Goal: Information Seeking & Learning: Learn about a topic

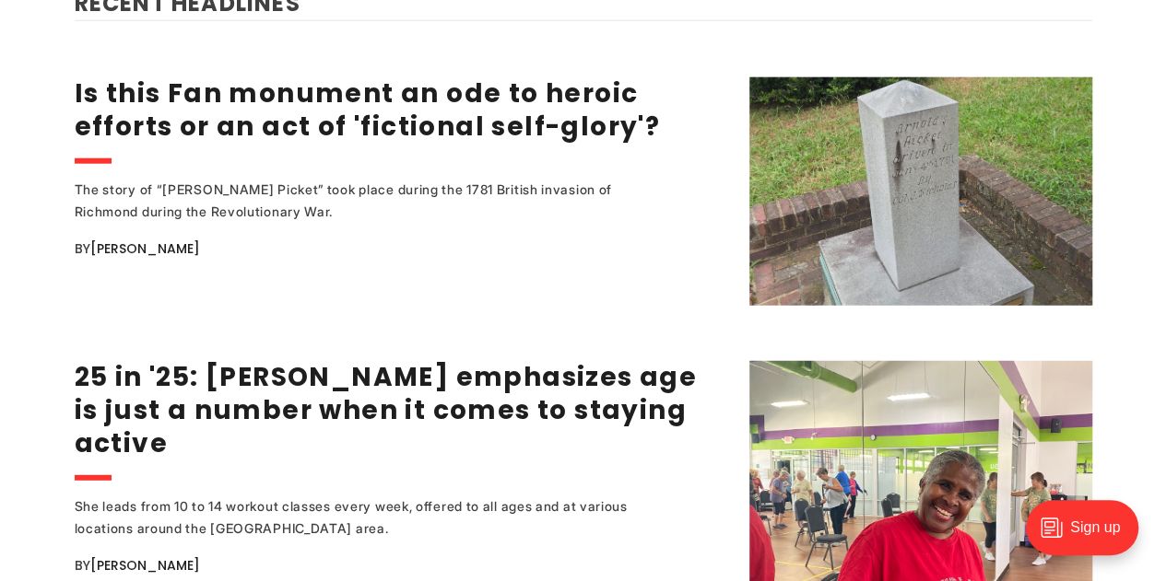
scroll to position [2304, 0]
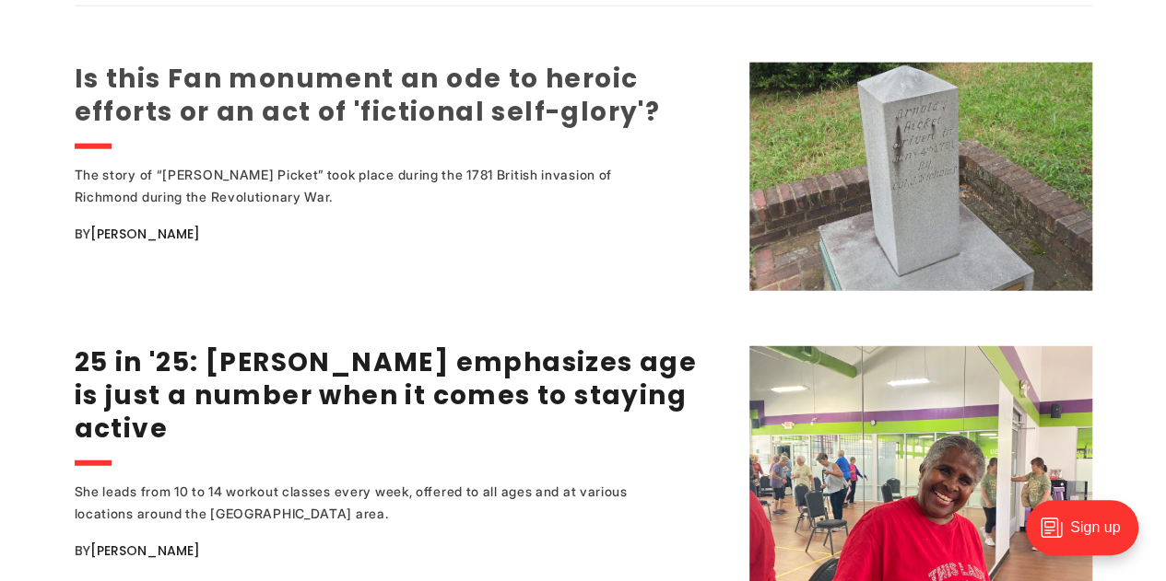
click at [606, 116] on link "Is this Fan monument an ode to heroic efforts or an act of 'fictional self-glor…" at bounding box center [368, 95] width 586 height 69
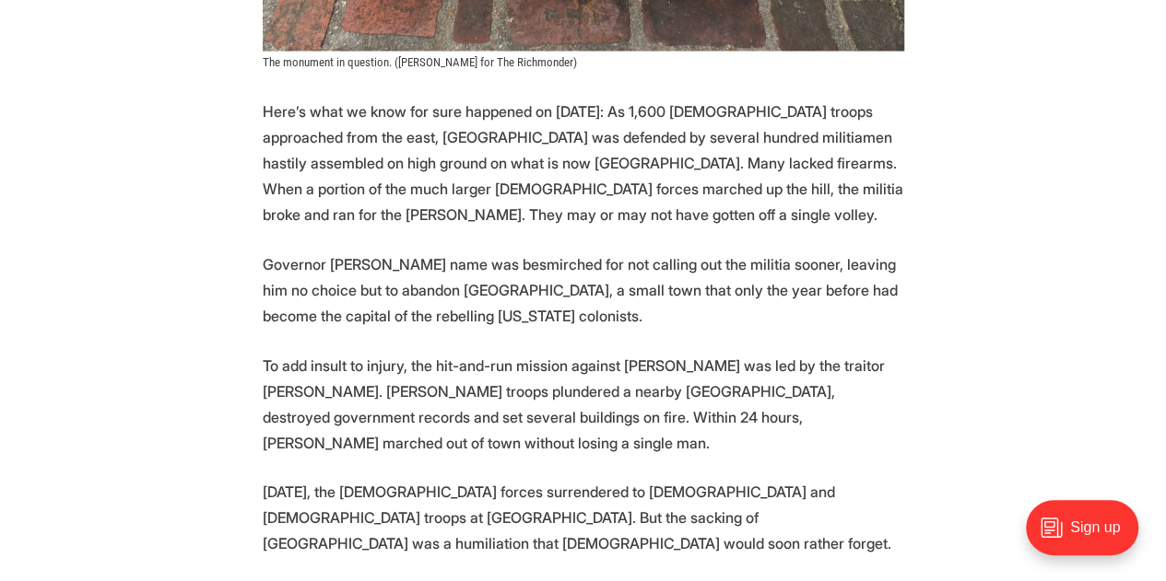
scroll to position [1751, 0]
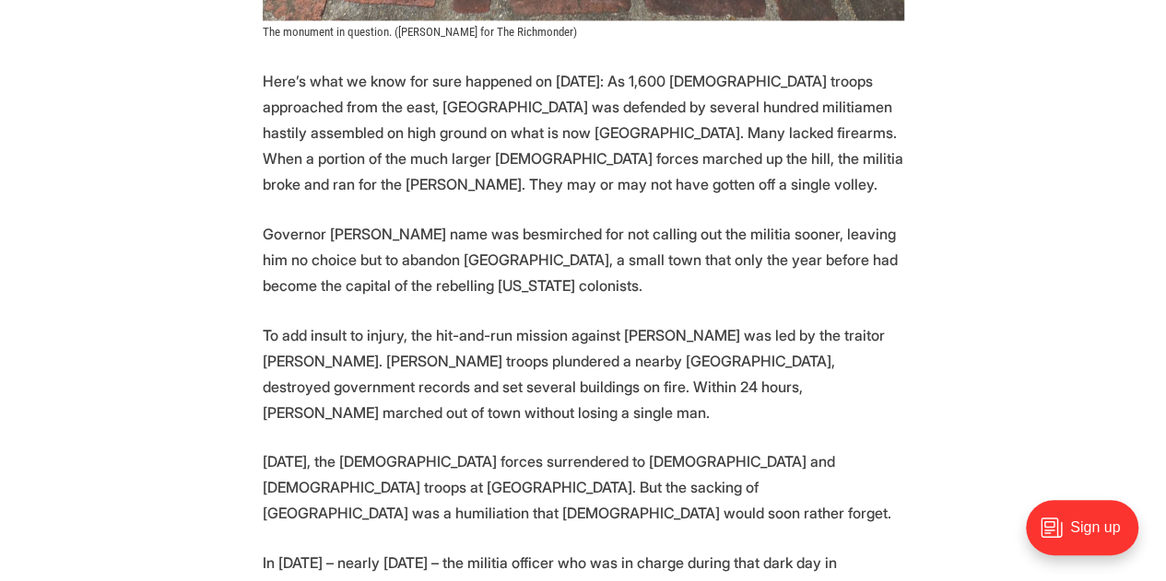
click at [840, 288] on p "Governor [PERSON_NAME] name was besmirched for not calling out the militia soon…" at bounding box center [583, 259] width 641 height 77
click at [859, 192] on p "Here’s what we know for sure happened on [DATE]: As 1,600 [DEMOGRAPHIC_DATA] tr…" at bounding box center [583, 132] width 641 height 129
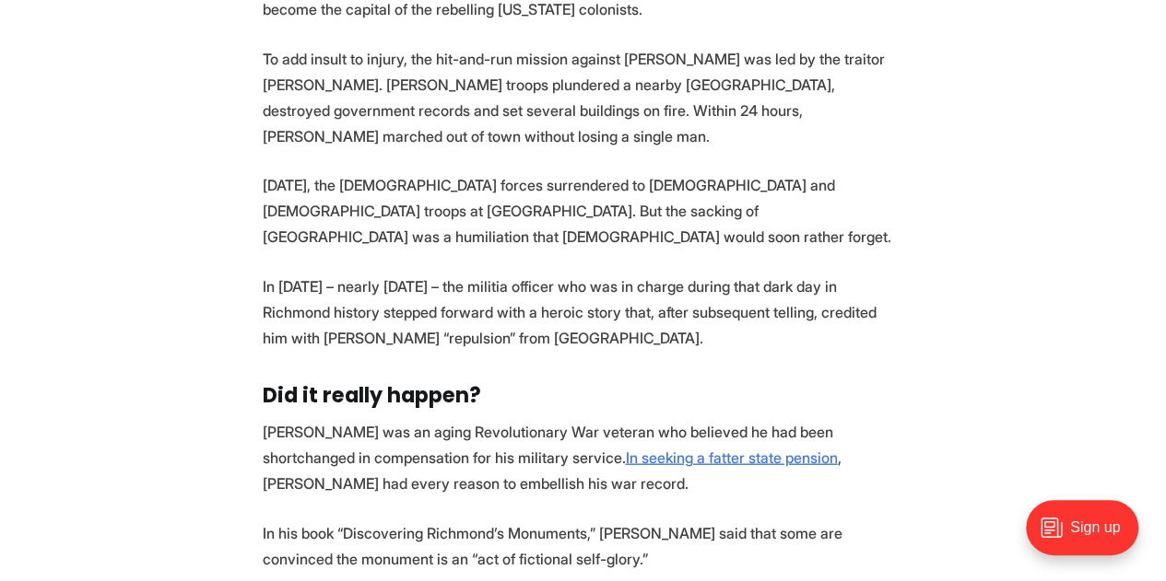
scroll to position [2119, 0]
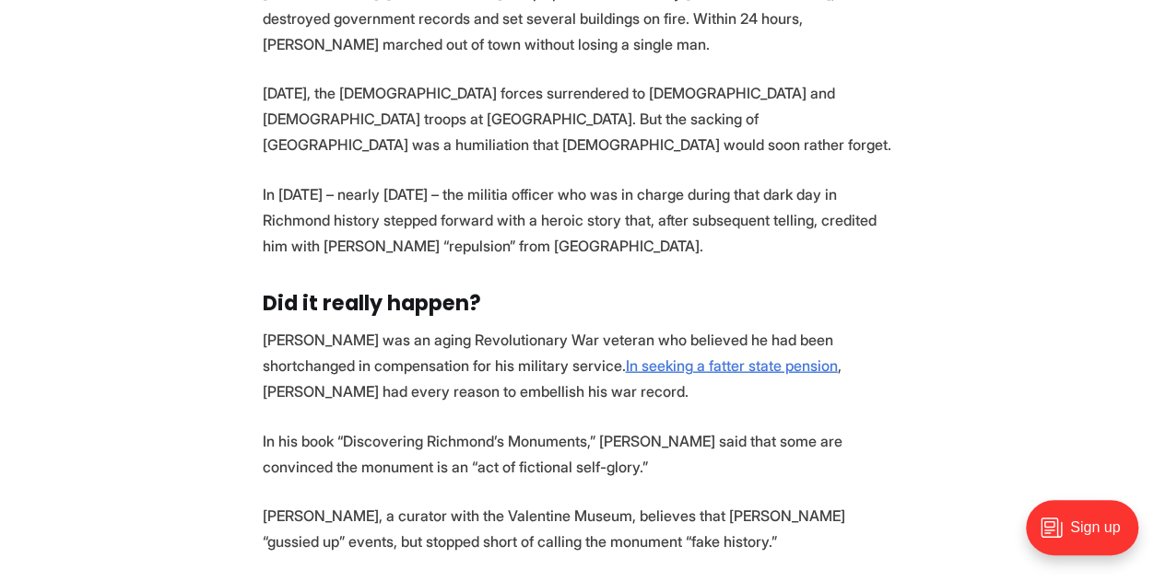
click at [866, 247] on p "In [DATE] – nearly [DATE] – the militia officer who was in charge during that d…" at bounding box center [583, 220] width 641 height 77
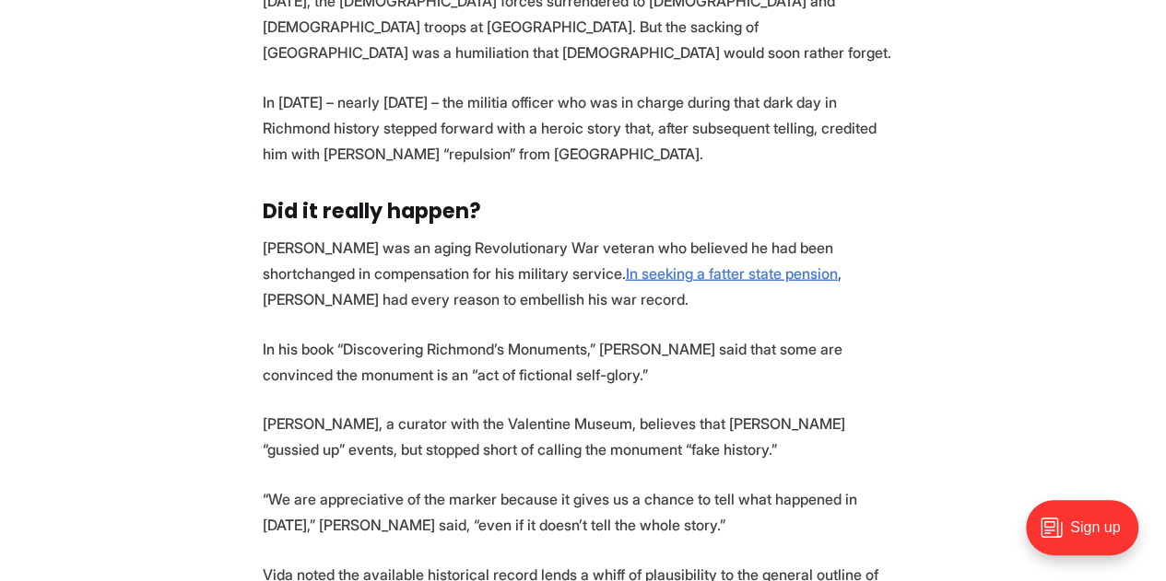
click at [890, 158] on p "In [DATE] – nearly [DATE] – the militia officer who was in charge during that d…" at bounding box center [583, 127] width 641 height 77
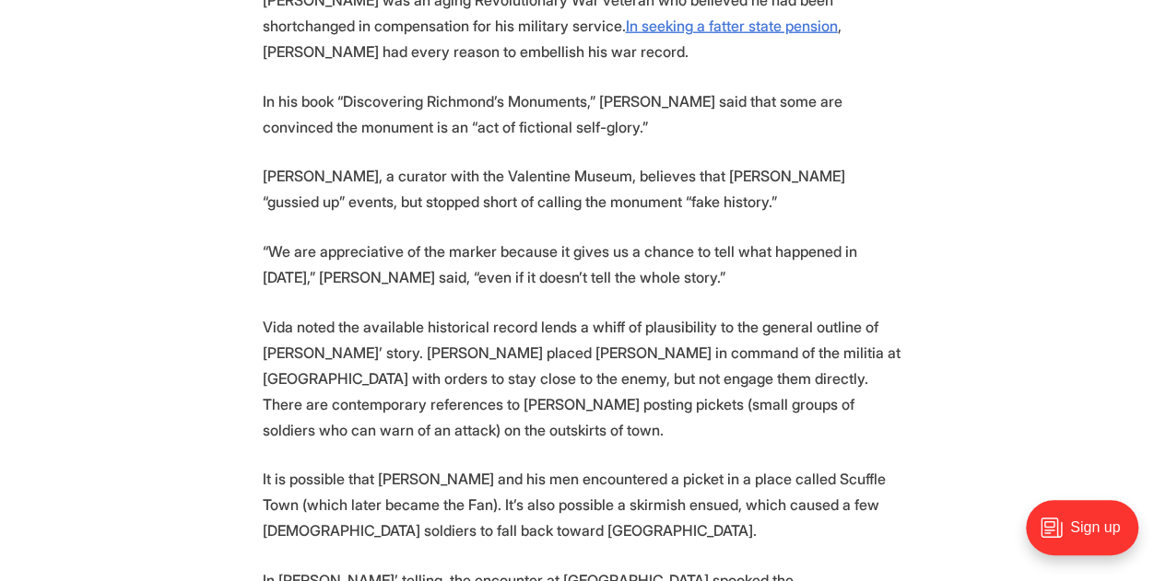
scroll to position [2488, 0]
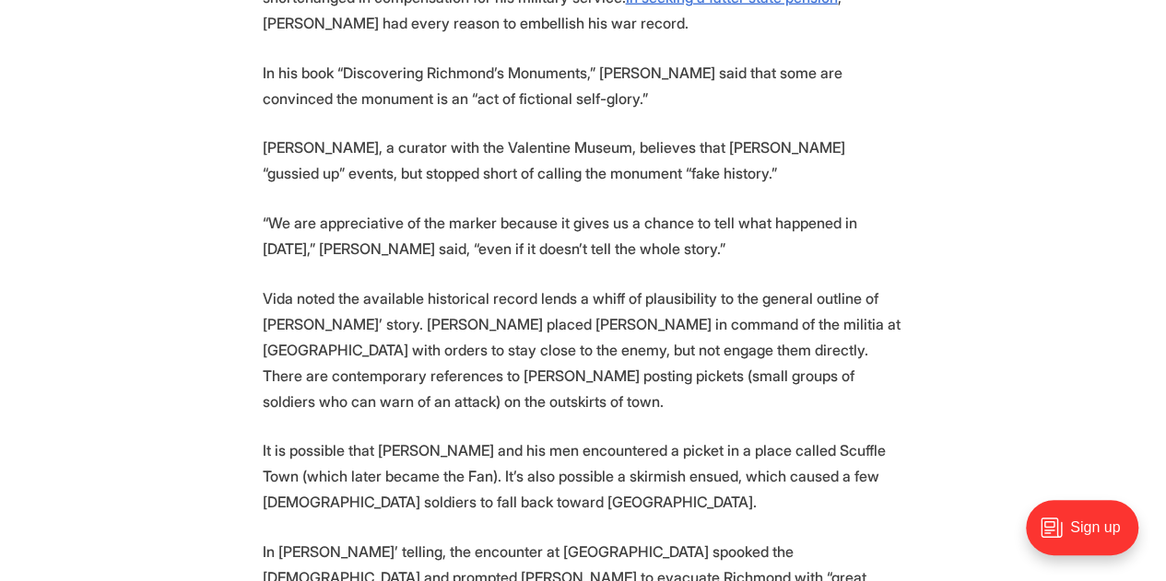
click at [901, 104] on p "In his book “Discovering Richmond’s Monuments,” [PERSON_NAME] said that some ar…" at bounding box center [583, 86] width 641 height 52
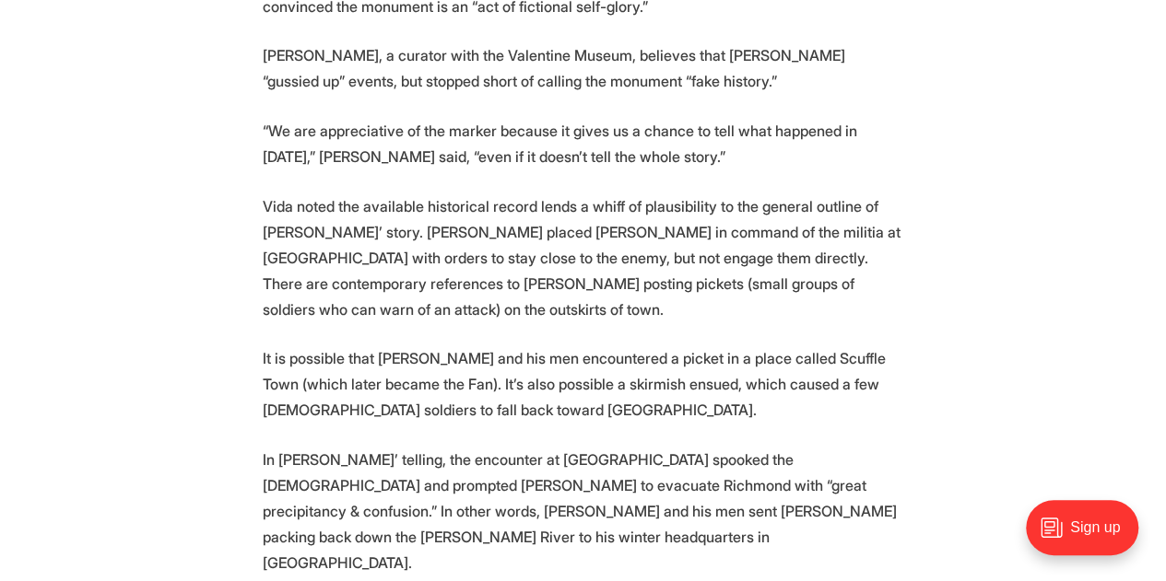
click at [896, 73] on p "[PERSON_NAME], a curator with the Valentine Museum, believes that [PERSON_NAME]…" at bounding box center [583, 68] width 641 height 52
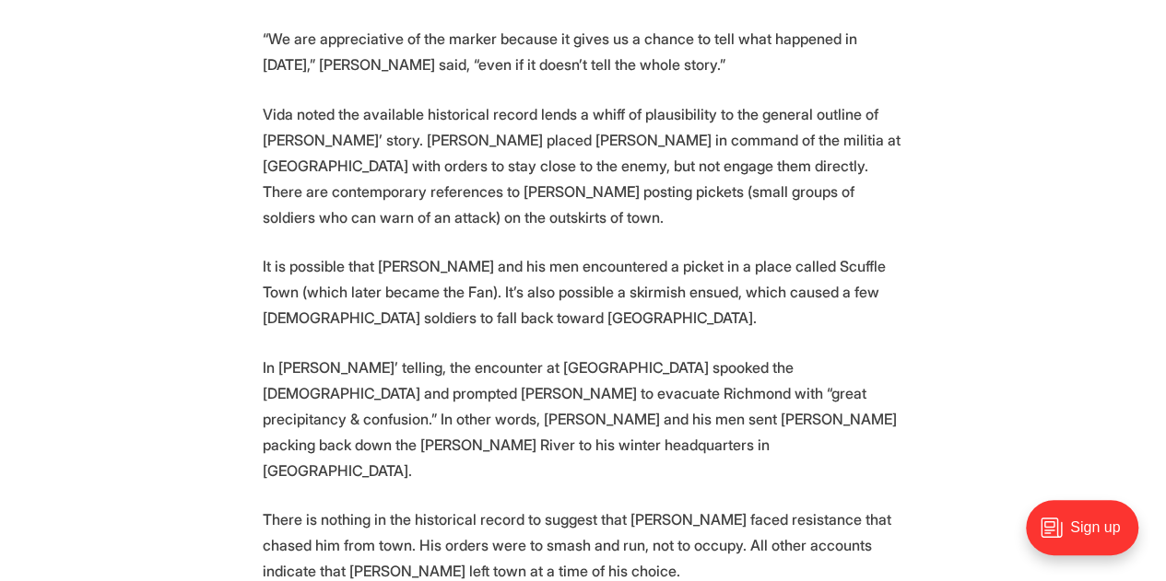
scroll to position [2764, 0]
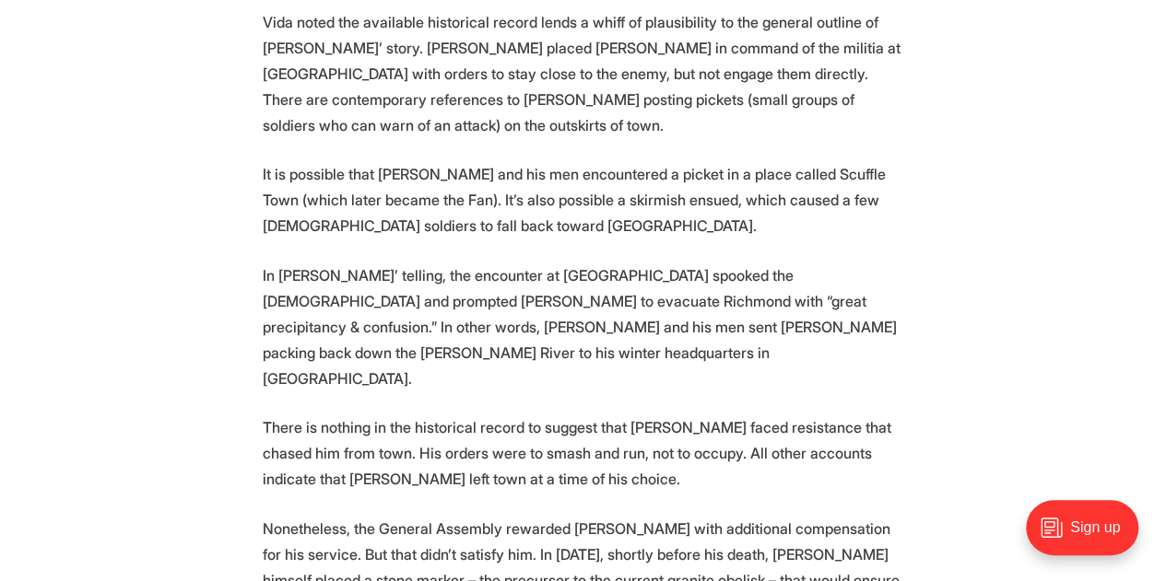
click at [564, 127] on p "Vida noted the available historical record lends a whiff of plausibility to the…" at bounding box center [583, 73] width 641 height 129
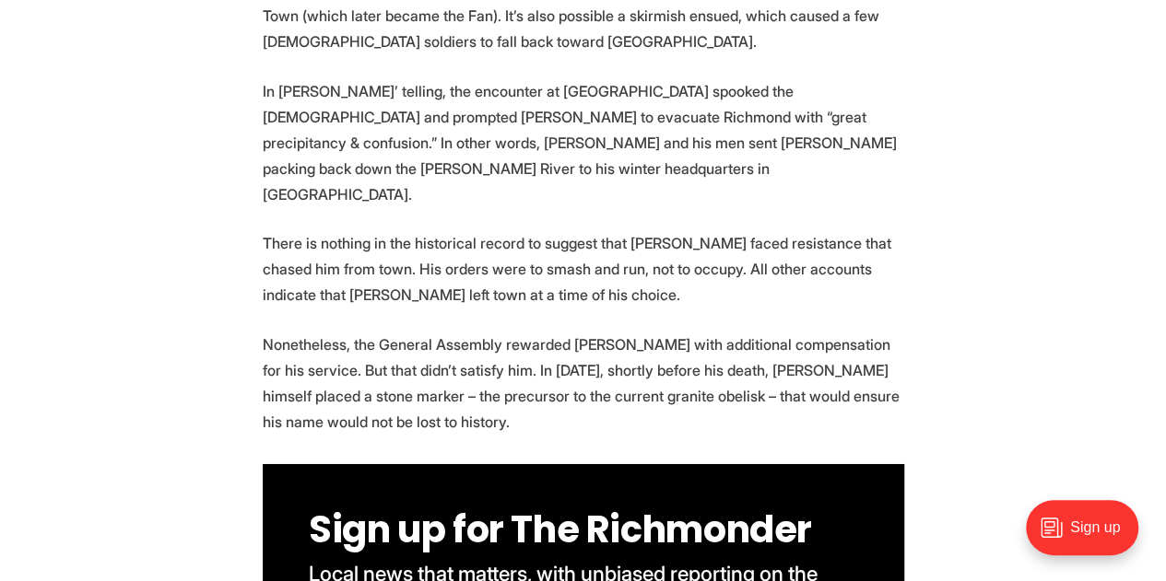
scroll to position [2856, 0]
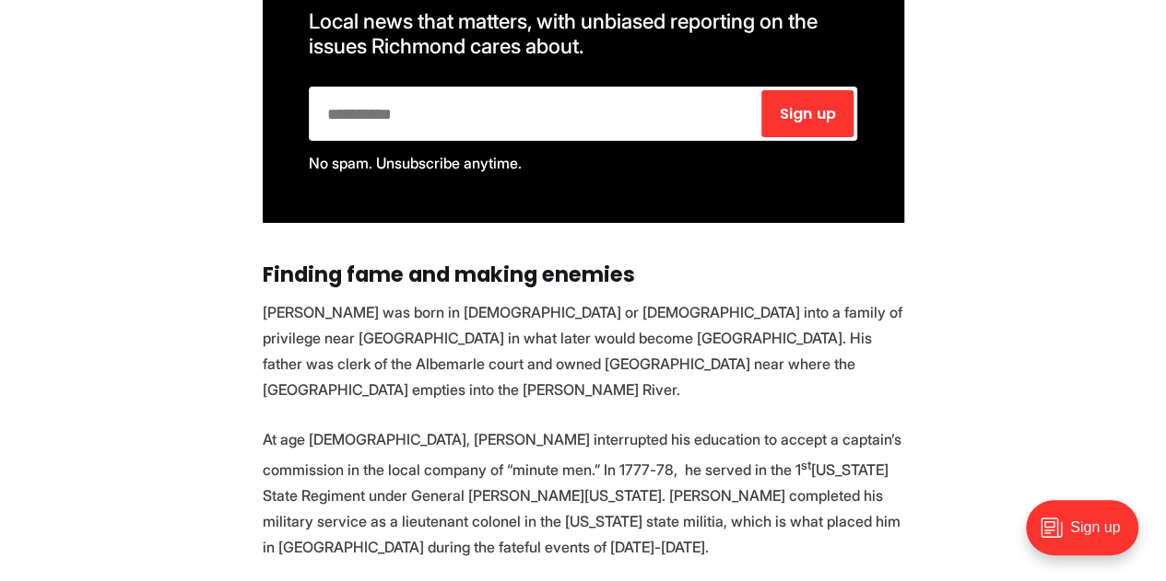
scroll to position [3593, 0]
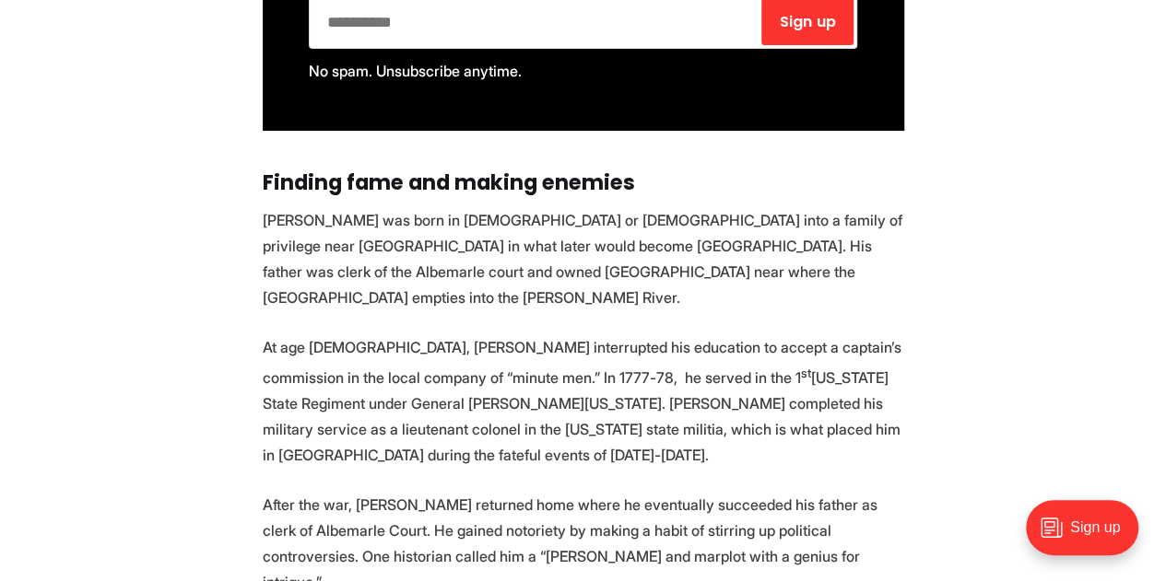
click at [927, 231] on section "A granite obelisk located at the corner of [GEOGRAPHIC_DATA] and [GEOGRAPHIC_DA…" at bounding box center [583, 415] width 1166 height 6546
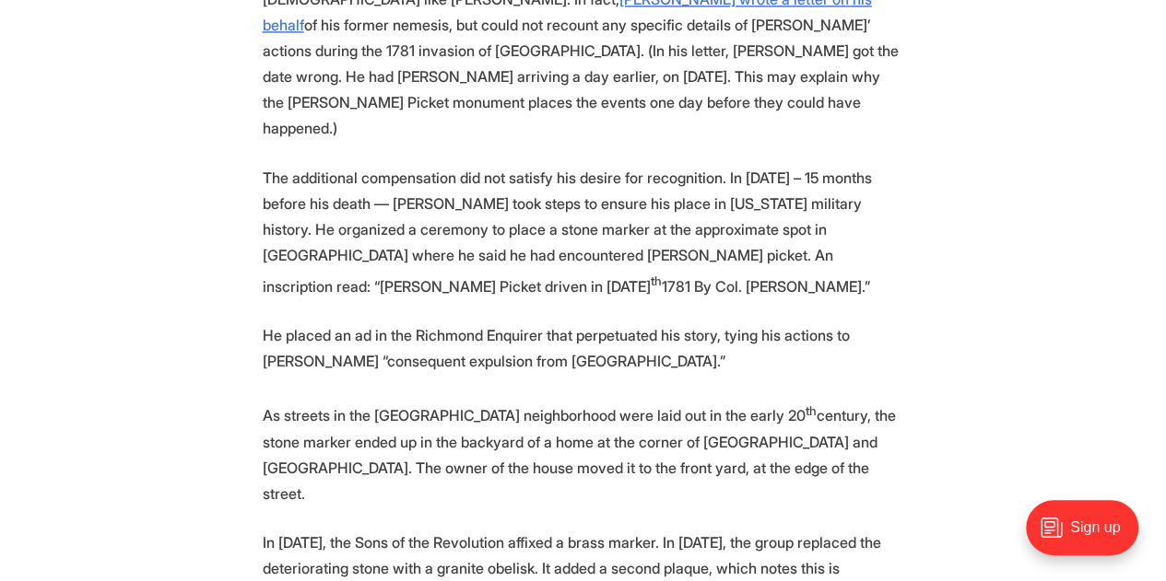
scroll to position [4883, 0]
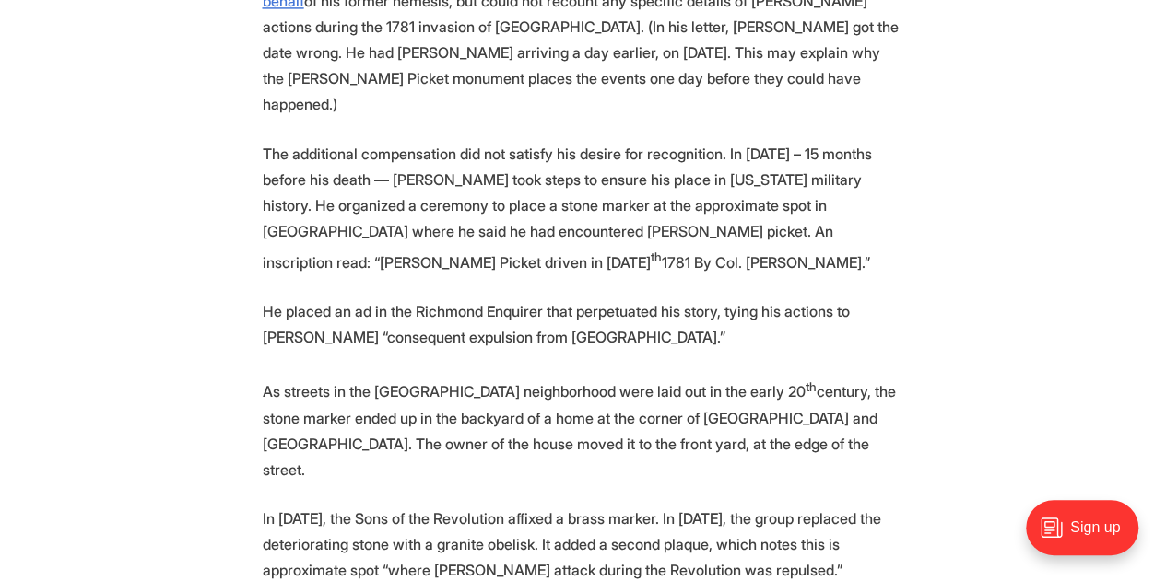
click at [824, 142] on p "The additional compensation did not satisfy his desire for recognition. In [DAT…" at bounding box center [583, 208] width 641 height 134
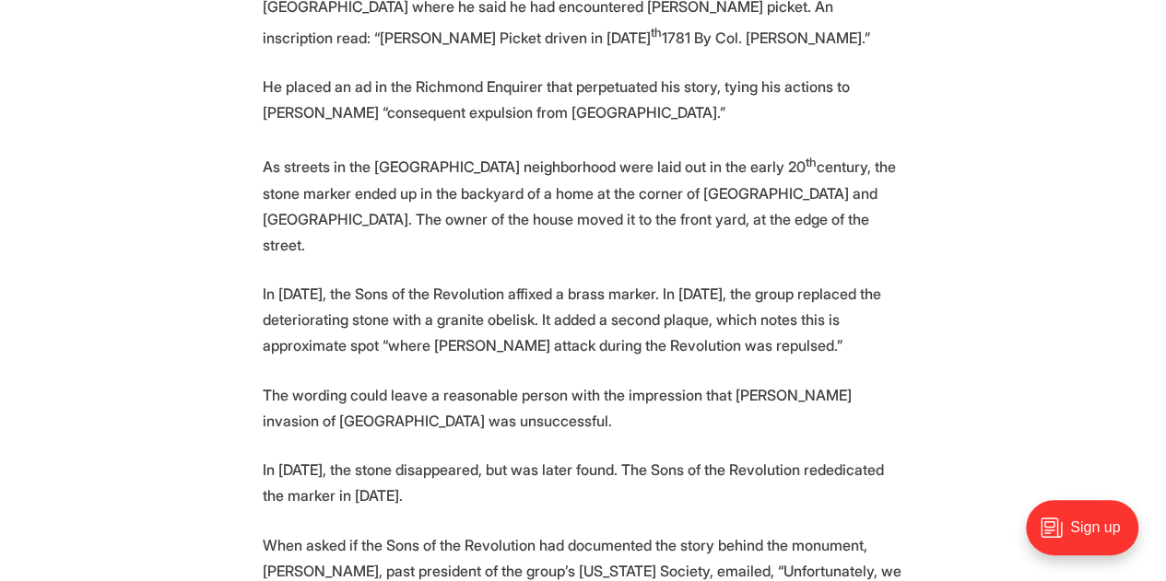
scroll to position [5068, 0]
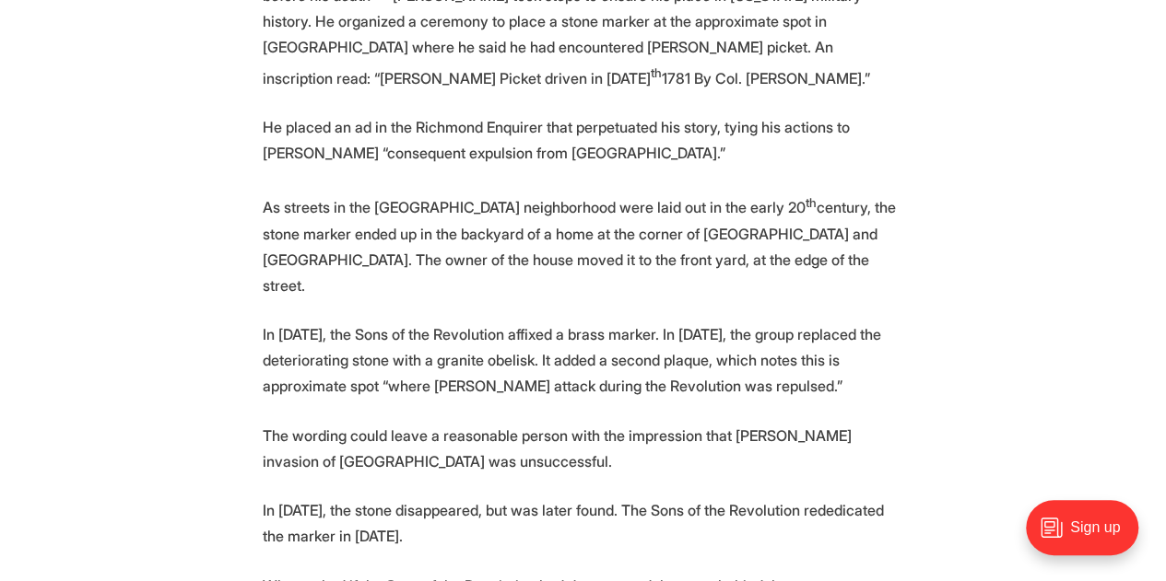
click at [642, 189] on p "As streets in the [GEOGRAPHIC_DATA] neighborhood were laid out in the early 20 …" at bounding box center [583, 243] width 641 height 108
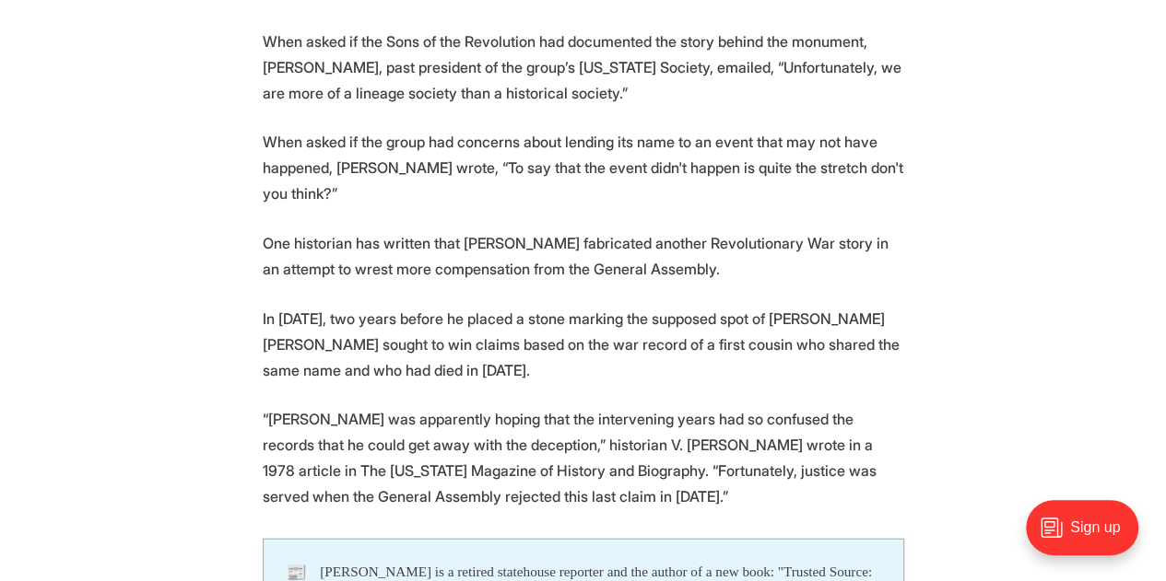
scroll to position [5436, 0]
